Goal: Task Accomplishment & Management: Manage account settings

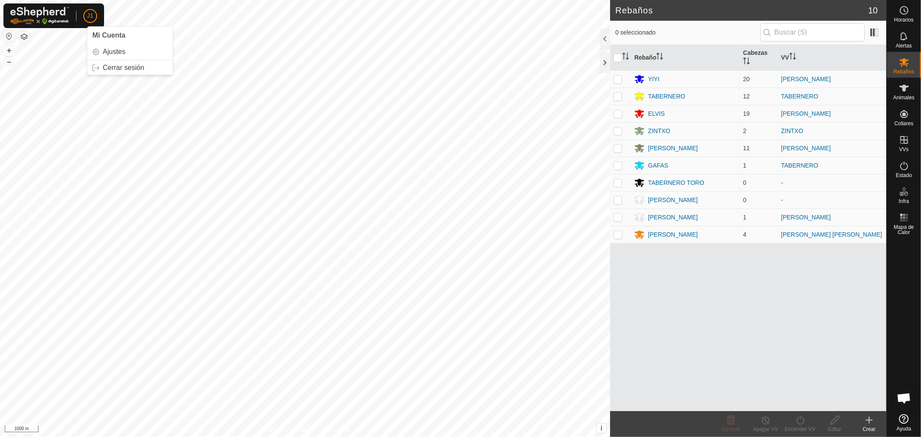
click at [89, 17] on span "J1" at bounding box center [90, 15] width 6 height 9
click at [896, 88] on div "Animales" at bounding box center [904, 91] width 34 height 26
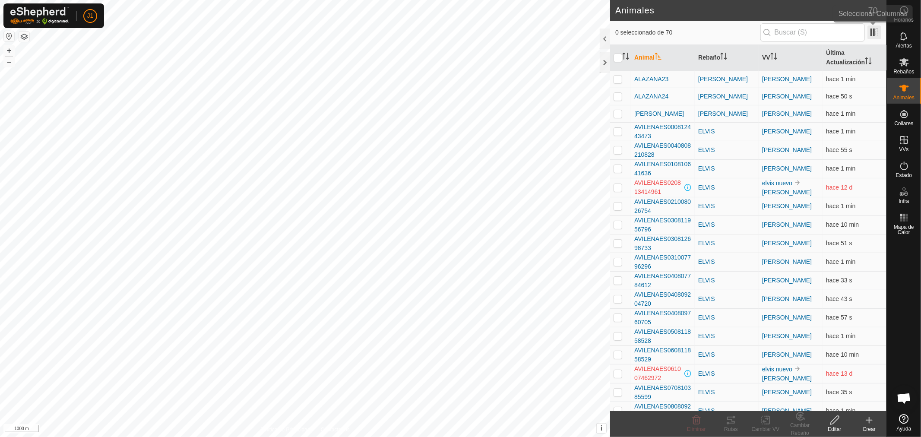
click at [868, 39] on span at bounding box center [874, 32] width 14 height 14
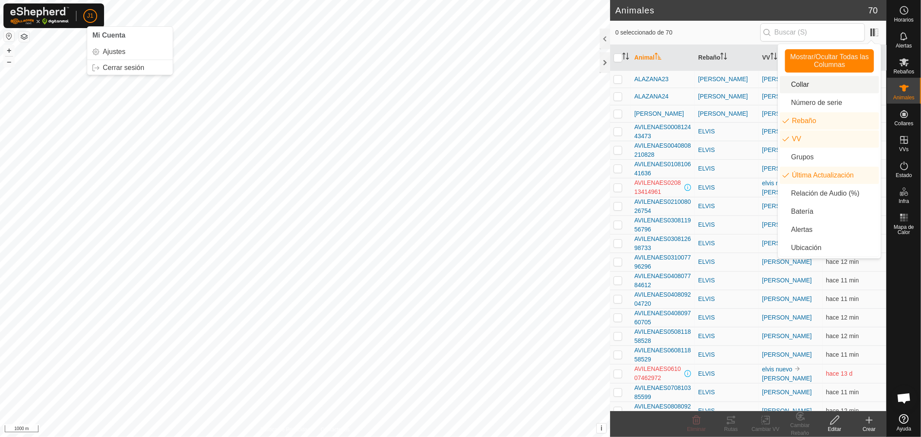
click at [92, 14] on span "J1" at bounding box center [90, 15] width 6 height 9
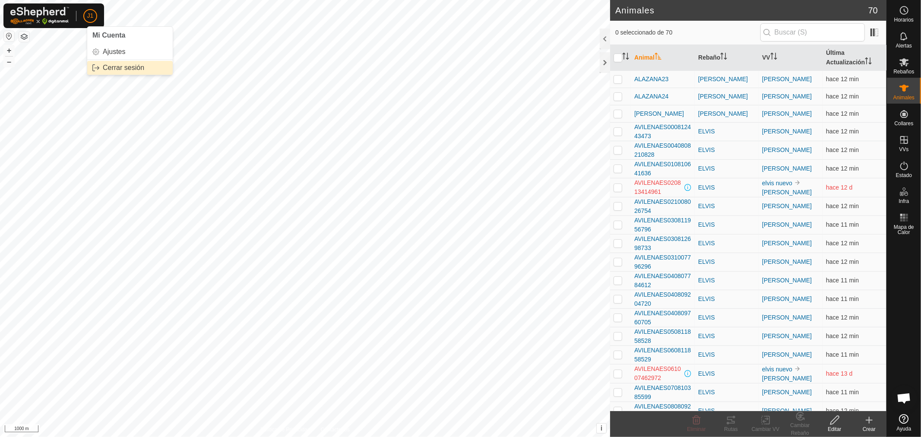
click at [124, 64] on link "Cerrar sesión" at bounding box center [129, 68] width 85 height 14
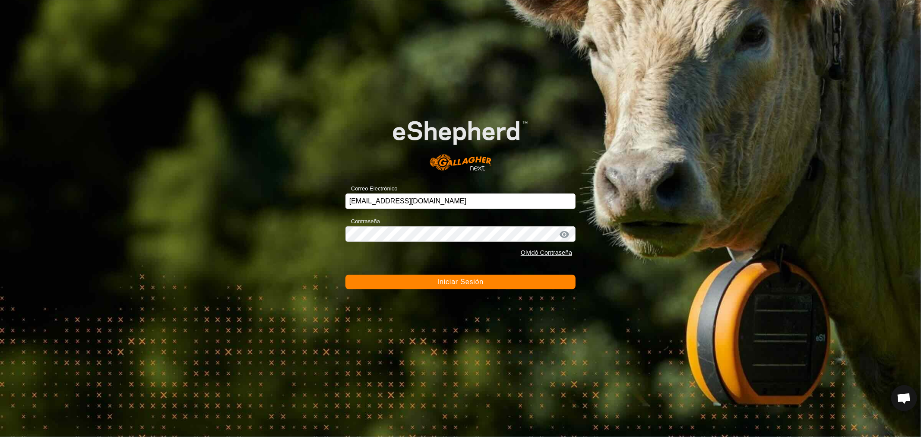
click at [427, 191] on div "Correo Electrónico [EMAIL_ADDRESS][DOMAIN_NAME]" at bounding box center [460, 196] width 230 height 26
click at [433, 190] on div "Correo Electrónico [EMAIL_ADDRESS][DOMAIN_NAME]" at bounding box center [460, 196] width 230 height 26
click at [442, 199] on input "[EMAIL_ADDRESS][DOMAIN_NAME]" at bounding box center [460, 201] width 230 height 16
type input "[EMAIL_ADDRESS][DOMAIN_NAME]"
click at [520, 283] on button "Iniciar Sesión" at bounding box center [460, 282] width 230 height 15
